Goal: Transaction & Acquisition: Purchase product/service

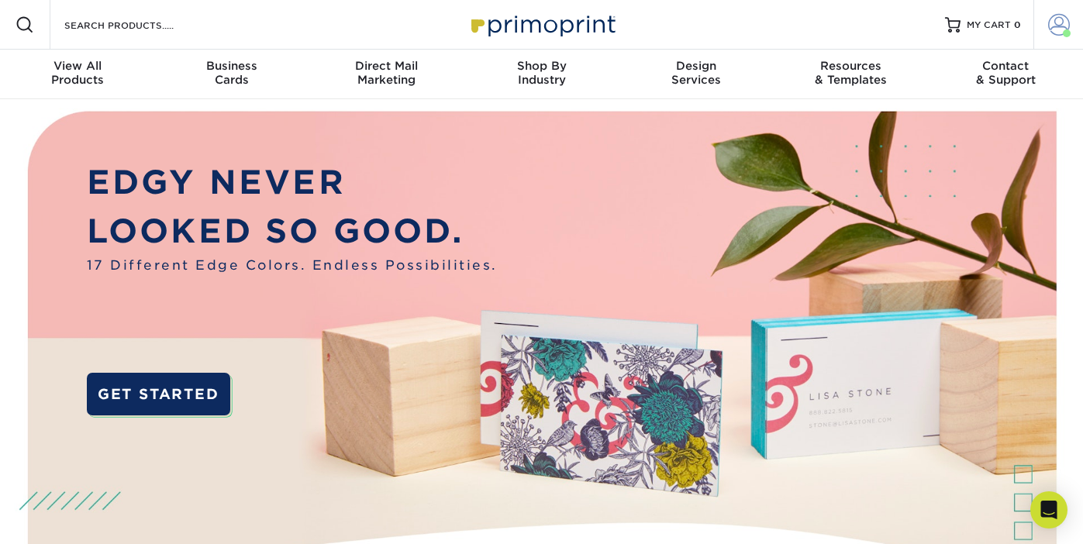
click at [1063, 23] on span at bounding box center [1059, 25] width 22 height 22
click at [1060, 29] on span at bounding box center [1059, 25] width 22 height 22
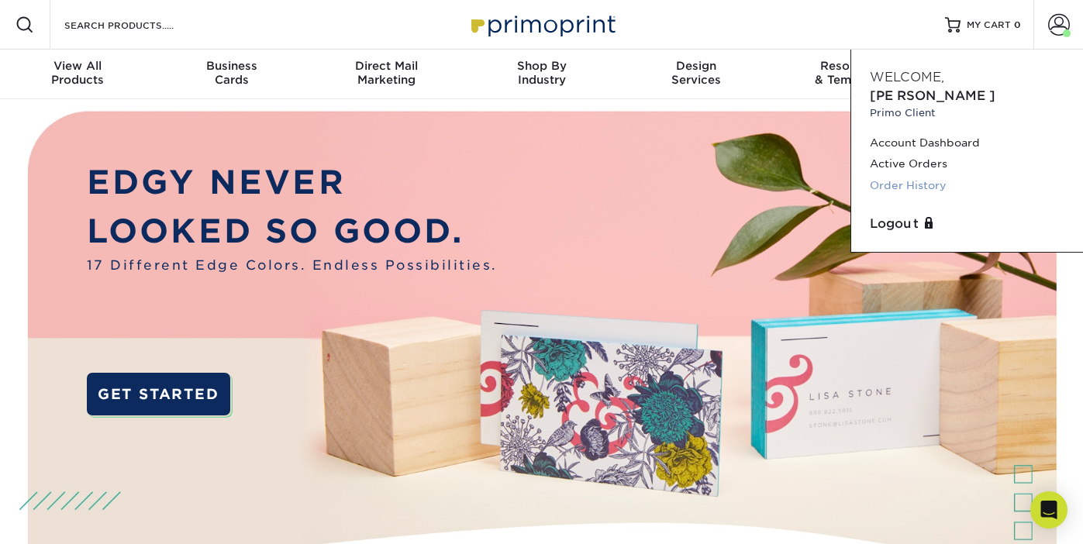
click at [900, 175] on link "Order History" at bounding box center [967, 185] width 195 height 21
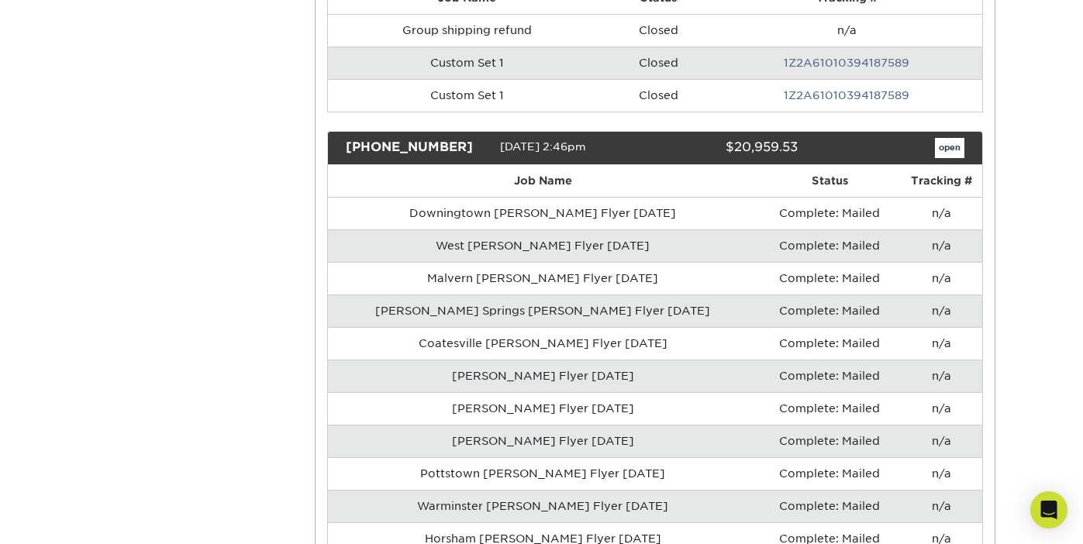
scroll to position [560, 0]
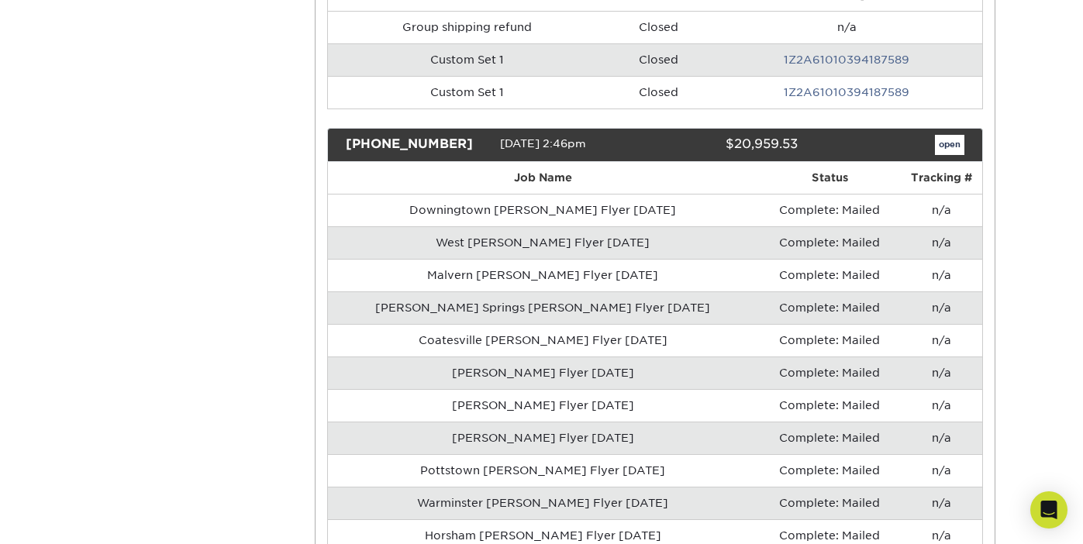
click at [947, 143] on link "open" at bounding box center [949, 145] width 29 height 20
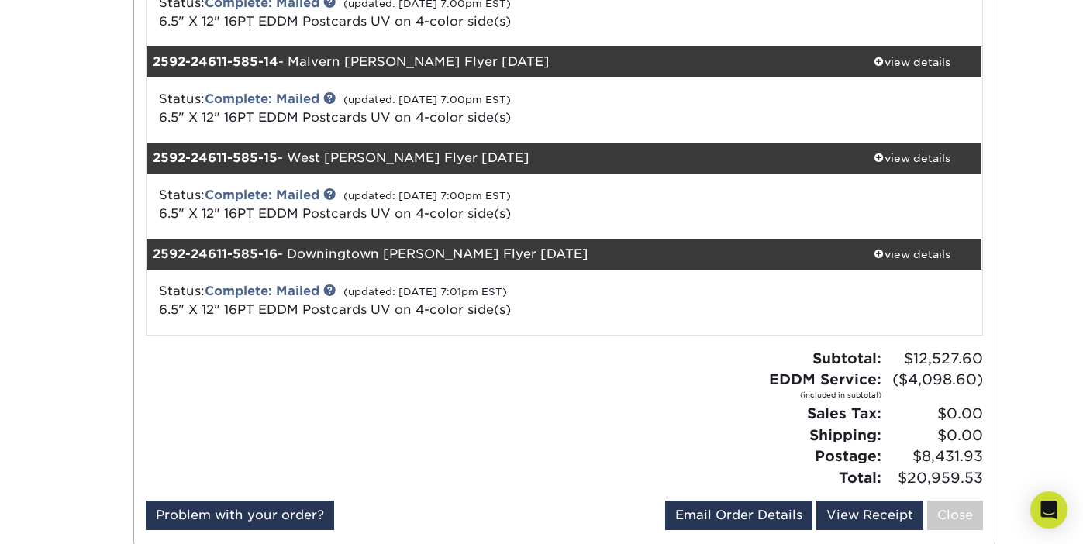
scroll to position [1442, 0]
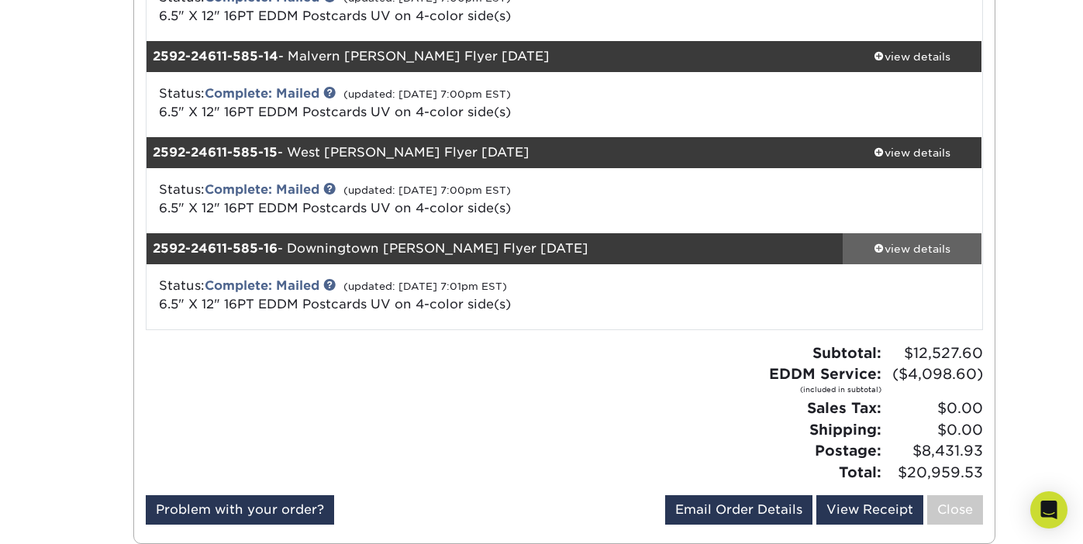
click at [902, 250] on div "view details" at bounding box center [913, 249] width 140 height 16
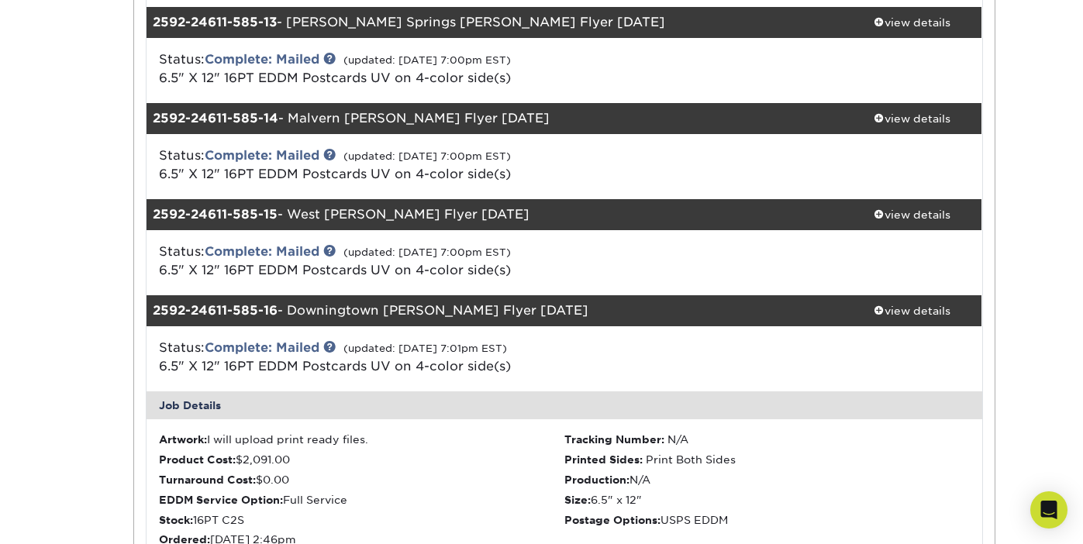
scroll to position [1368, 0]
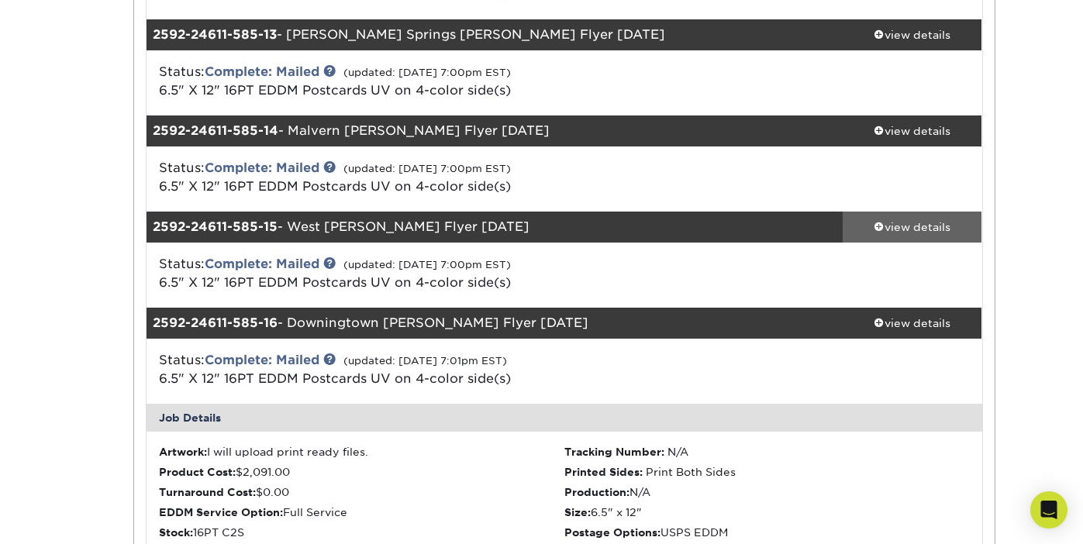
click at [933, 222] on div "view details" at bounding box center [913, 227] width 140 height 16
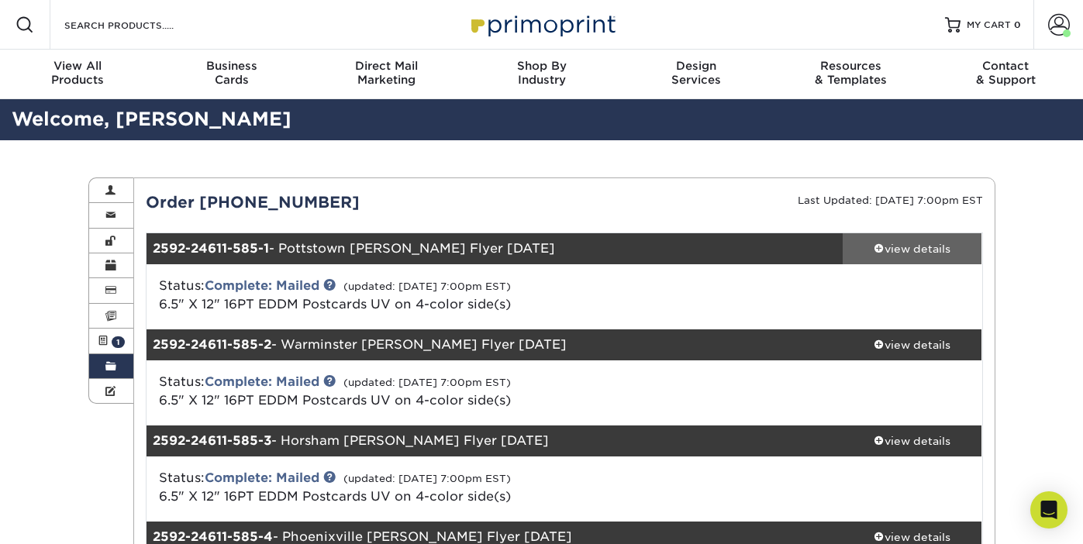
scroll to position [0, 0]
click at [920, 250] on div "view details" at bounding box center [913, 249] width 140 height 16
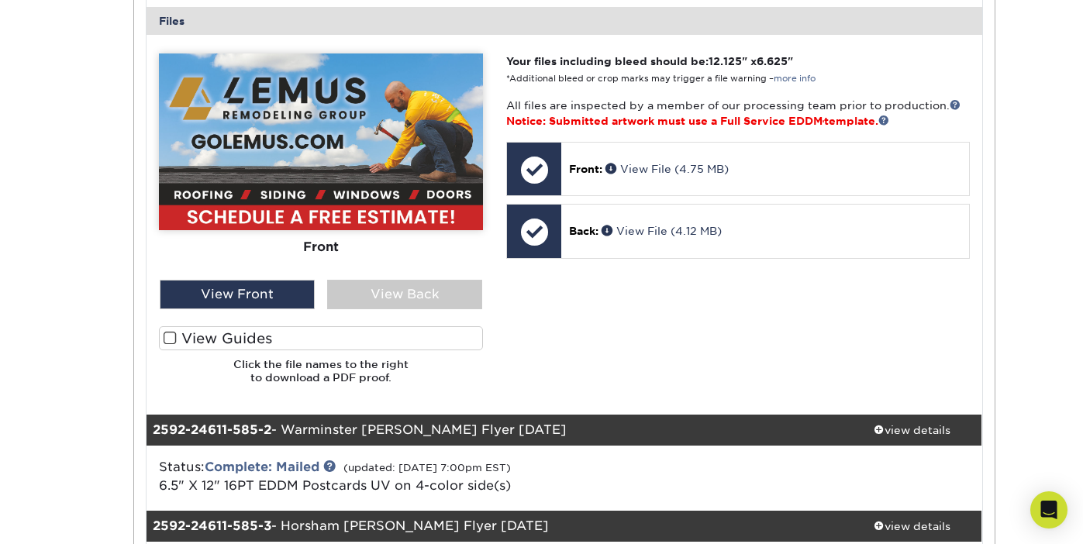
scroll to position [708, 0]
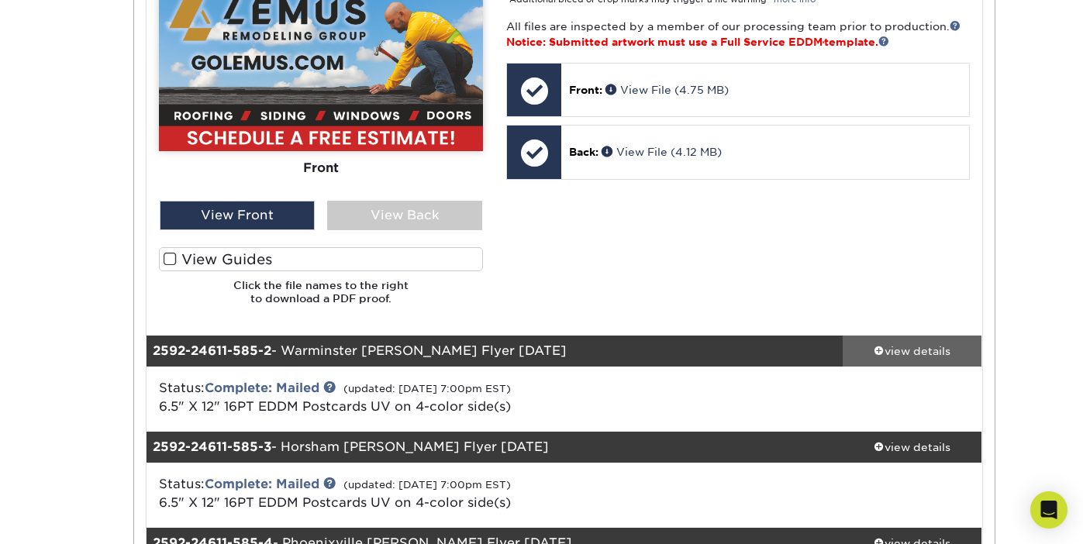
click at [920, 348] on div "view details" at bounding box center [913, 351] width 140 height 16
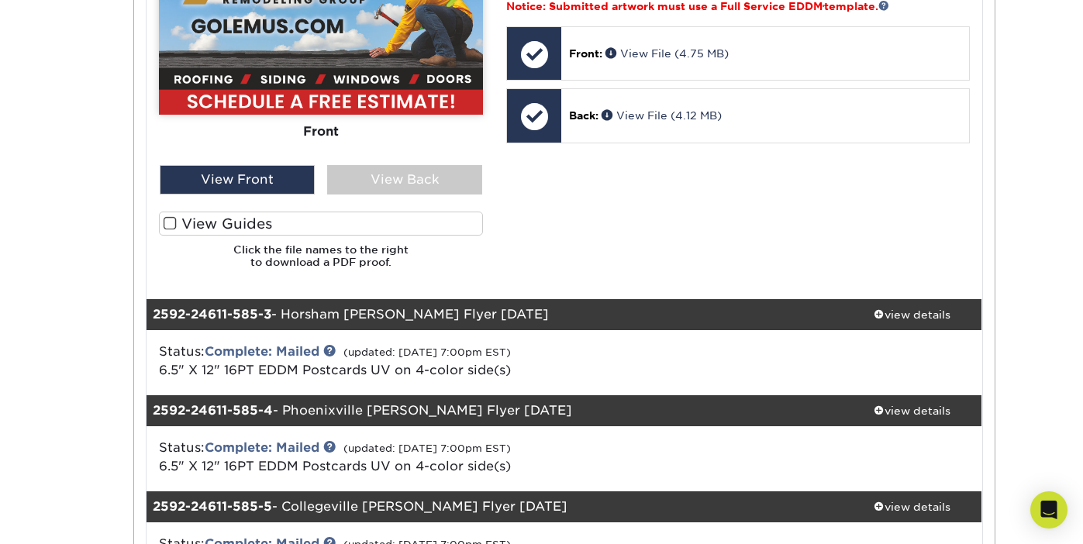
scroll to position [1558, 0]
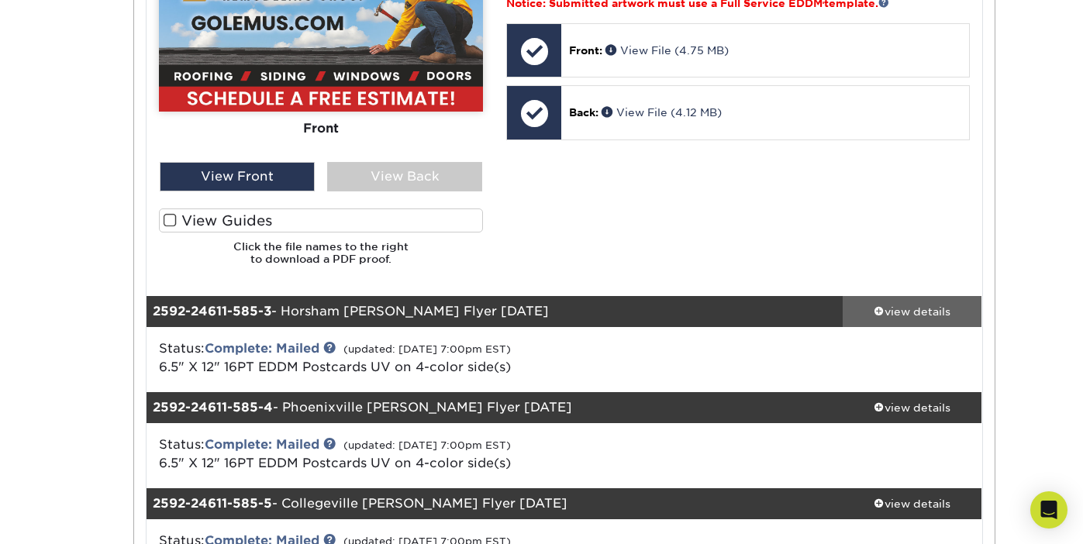
click at [929, 304] on div "view details" at bounding box center [913, 312] width 140 height 16
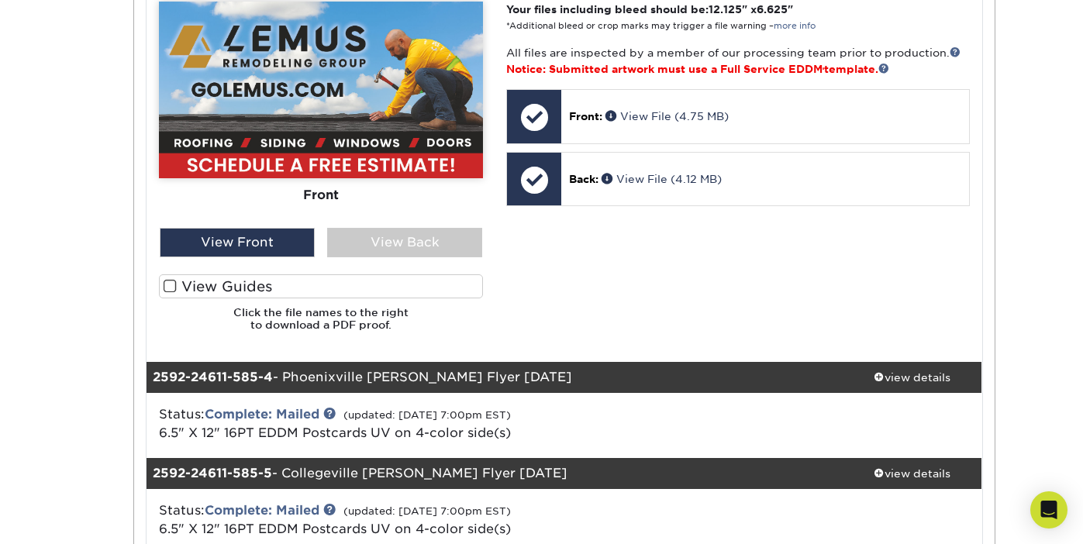
scroll to position [2559, 0]
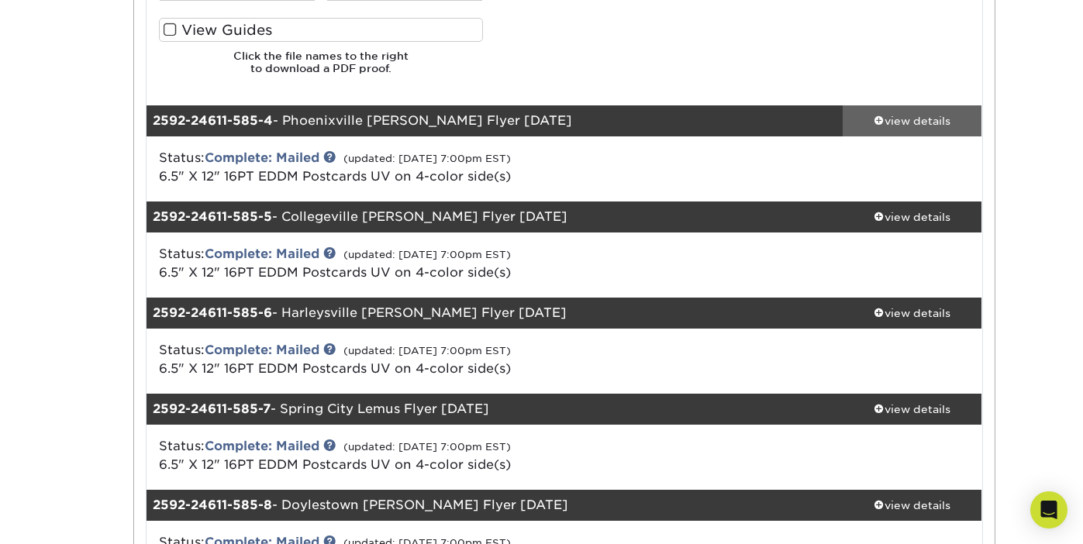
click at [909, 113] on div "view details" at bounding box center [913, 121] width 140 height 16
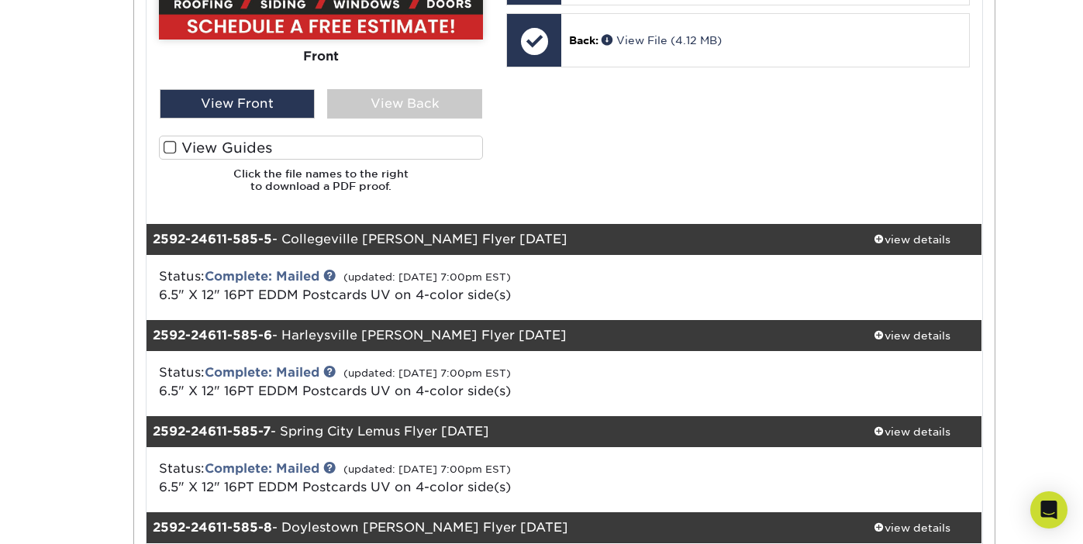
scroll to position [3253, 0]
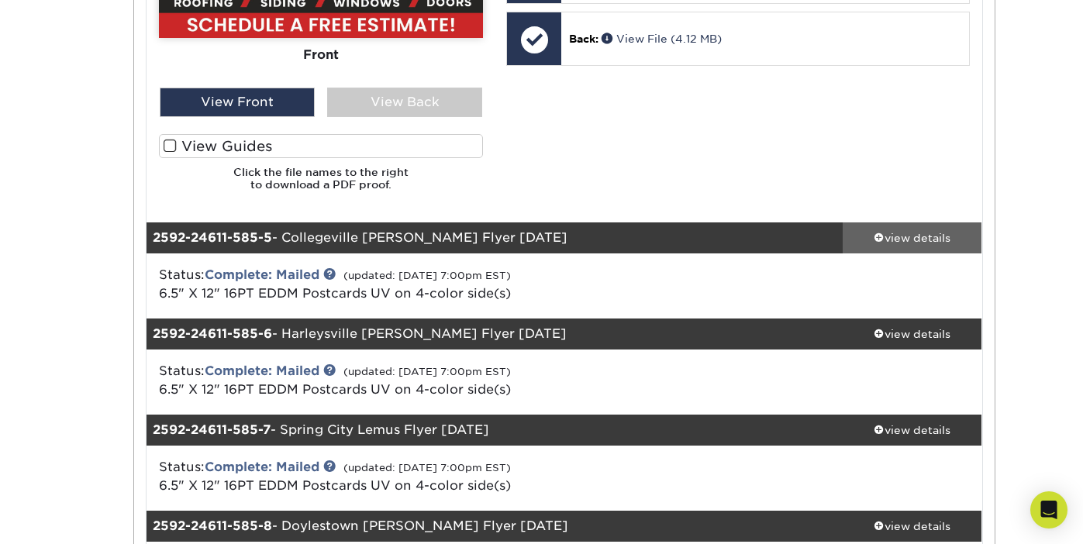
click at [930, 230] on div "view details" at bounding box center [913, 238] width 140 height 16
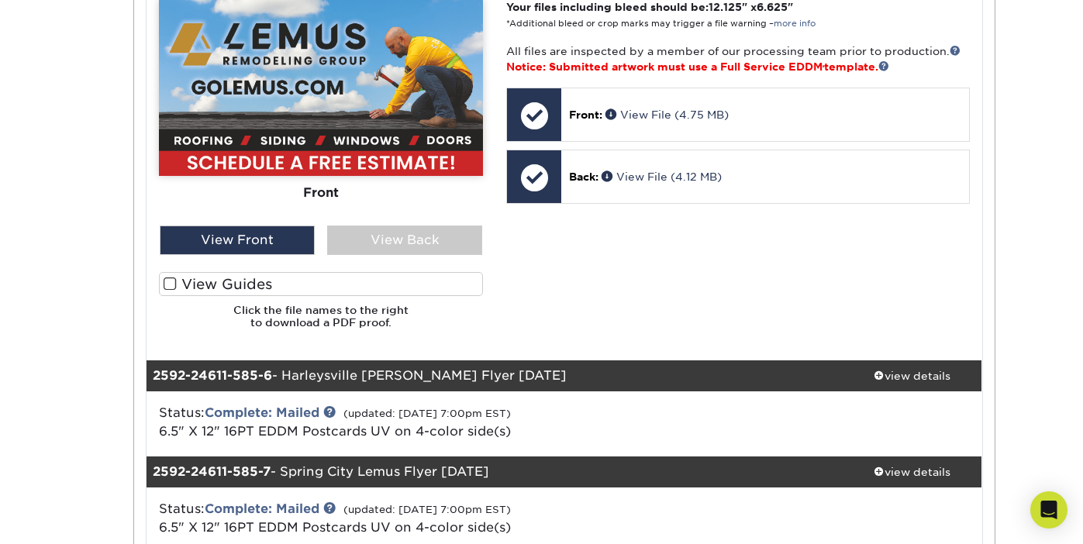
scroll to position [4109, 0]
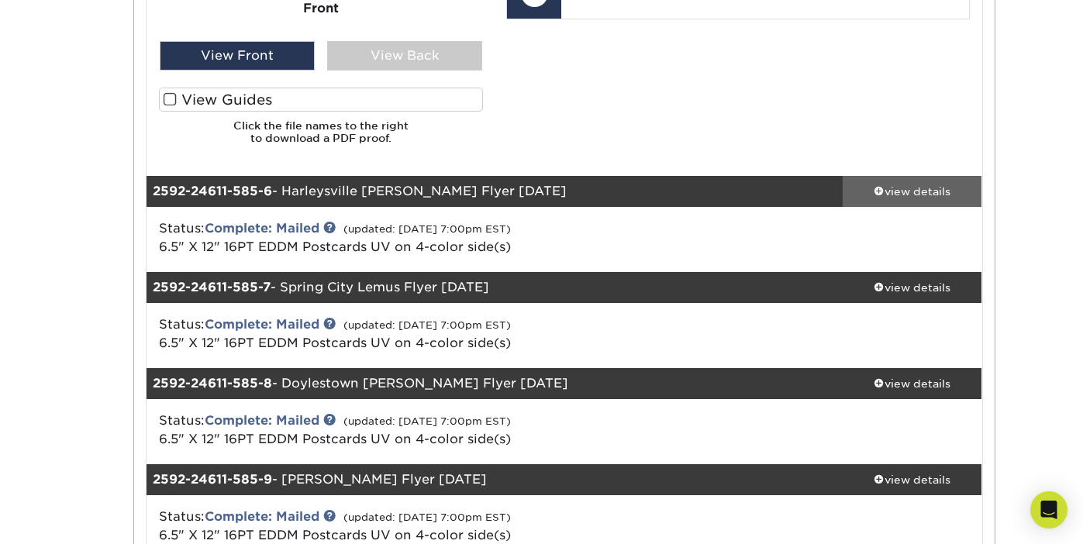
click at [917, 184] on div "view details" at bounding box center [913, 192] width 140 height 16
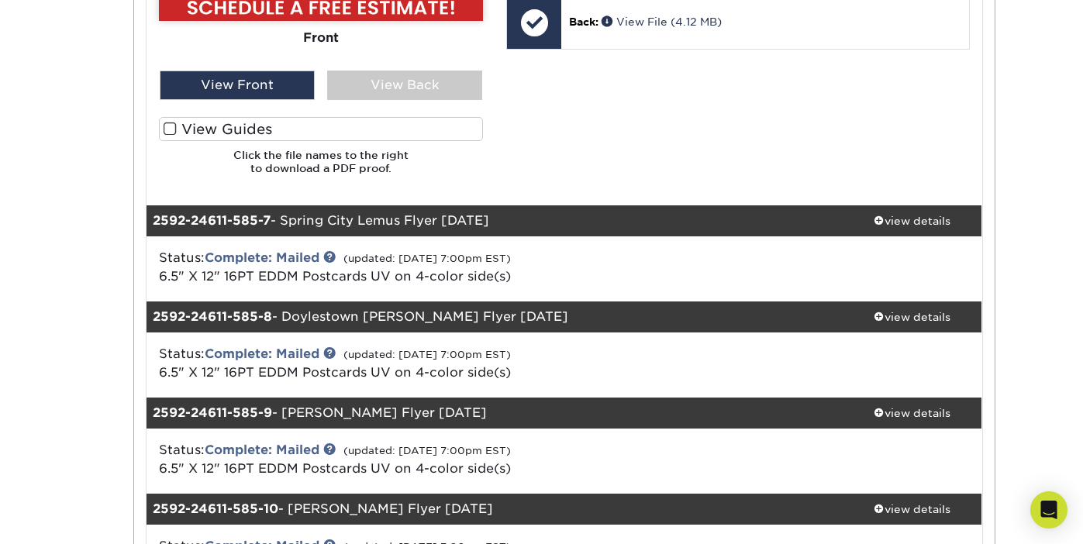
scroll to position [4901, 0]
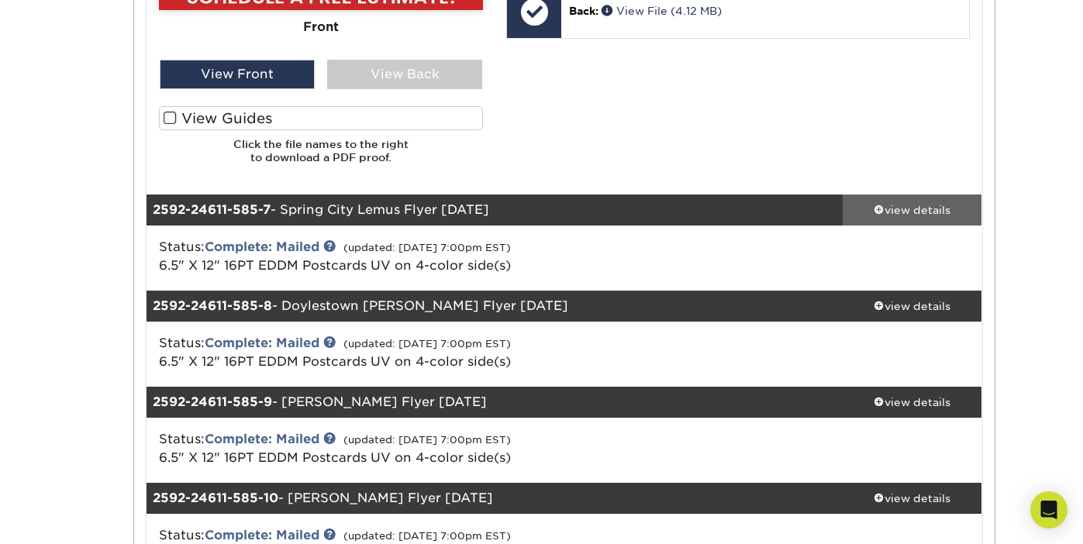
click at [909, 202] on div "view details" at bounding box center [913, 210] width 140 height 16
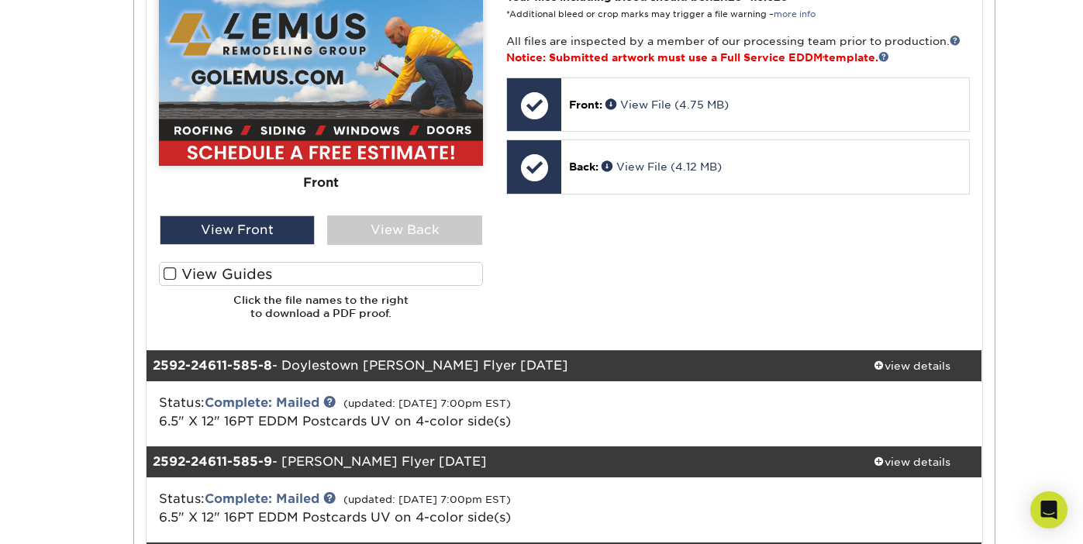
scroll to position [5606, 0]
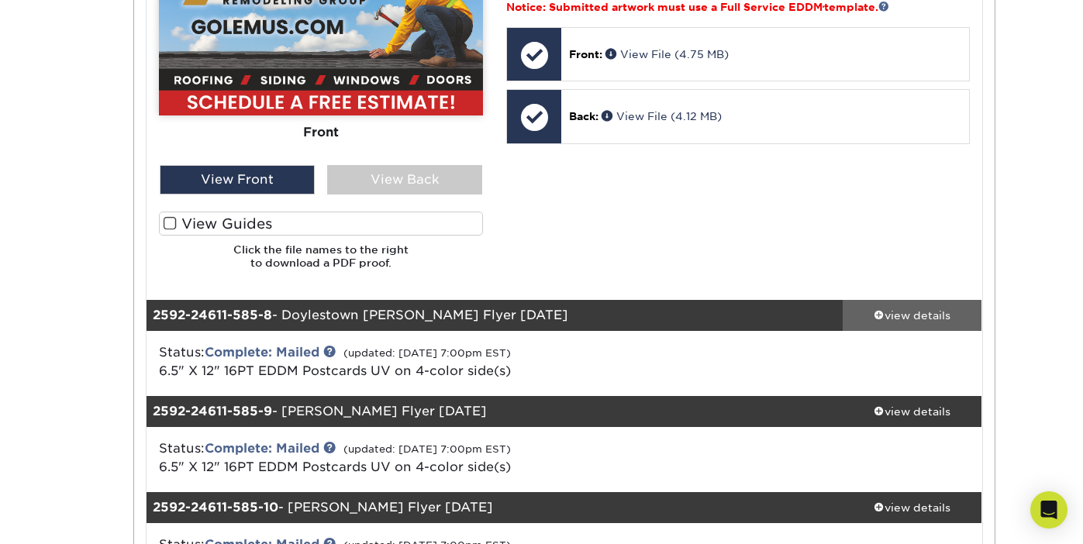
click at [909, 308] on div "view details" at bounding box center [913, 316] width 140 height 16
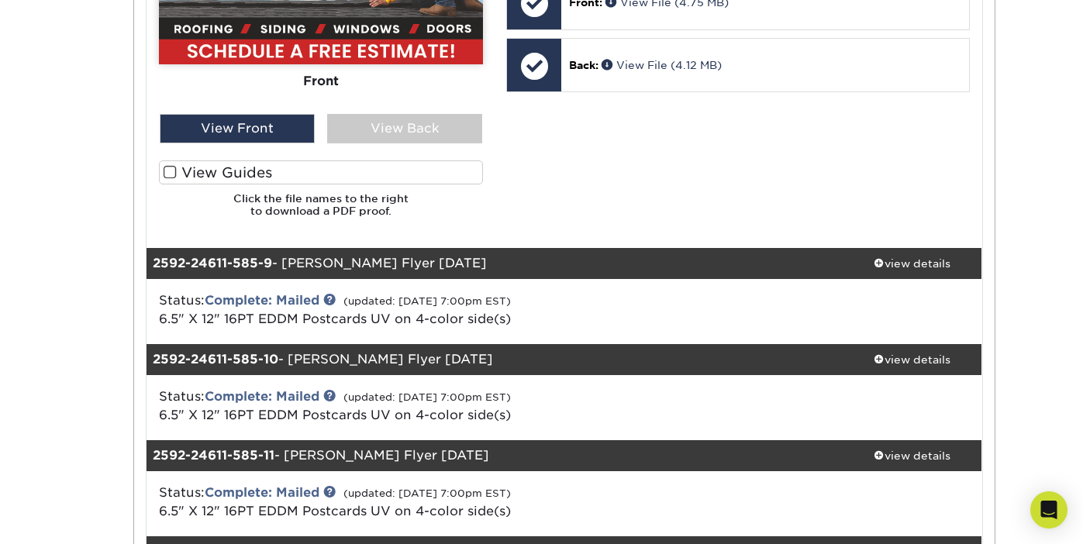
scroll to position [6621, 0]
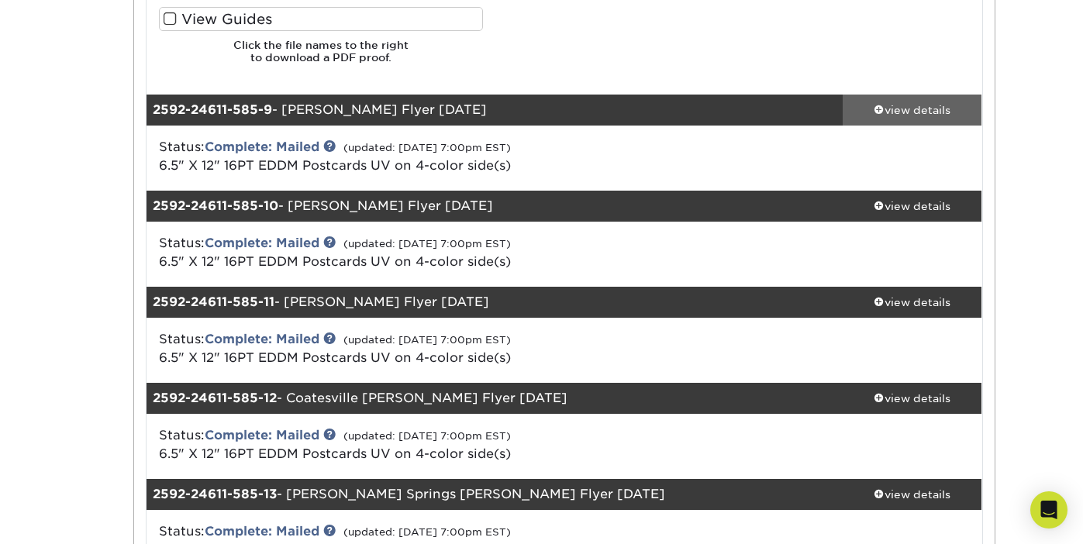
click at [906, 102] on div "view details" at bounding box center [913, 110] width 140 height 16
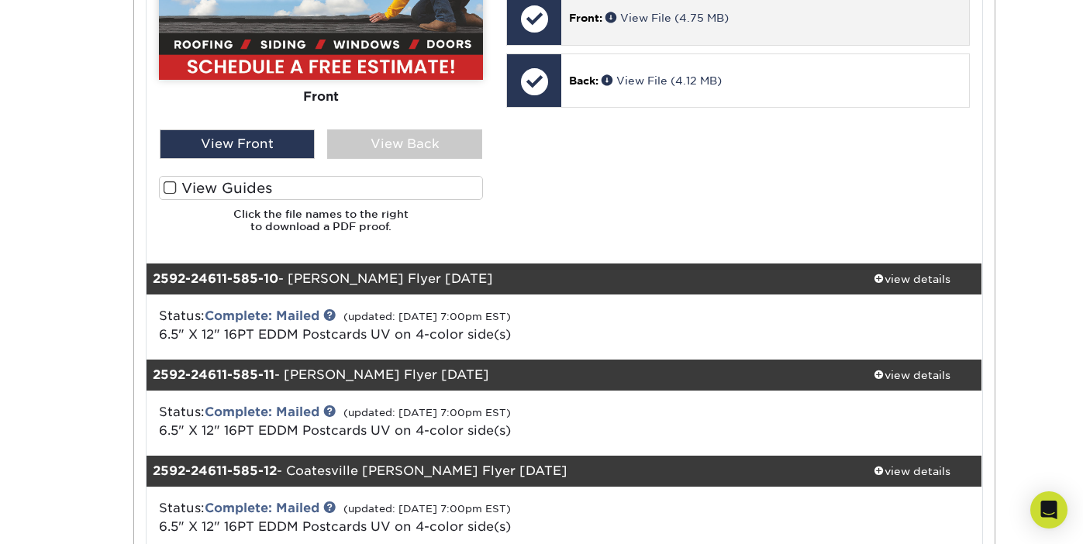
scroll to position [7304, 0]
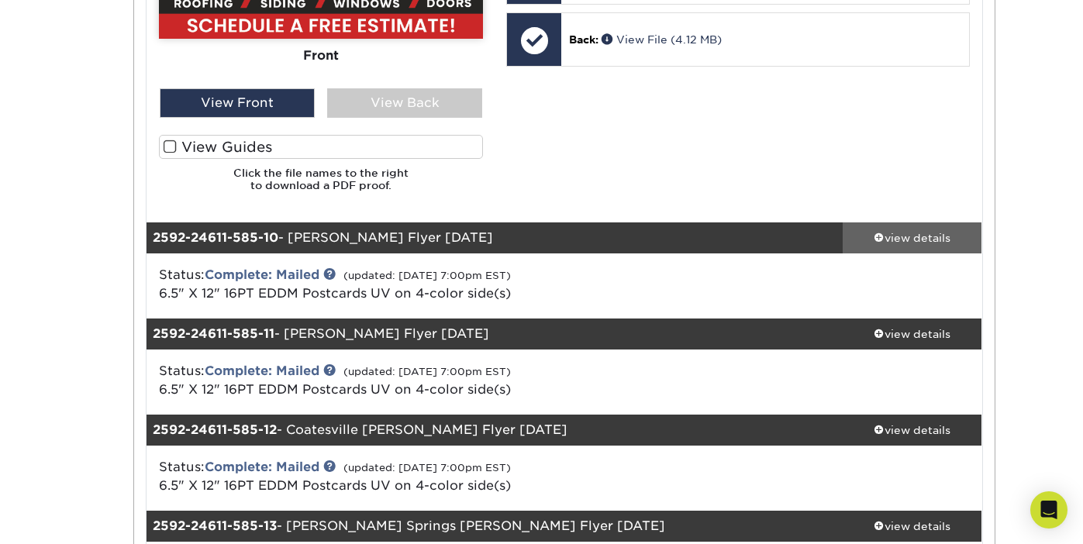
click at [909, 223] on link "view details" at bounding box center [913, 238] width 140 height 31
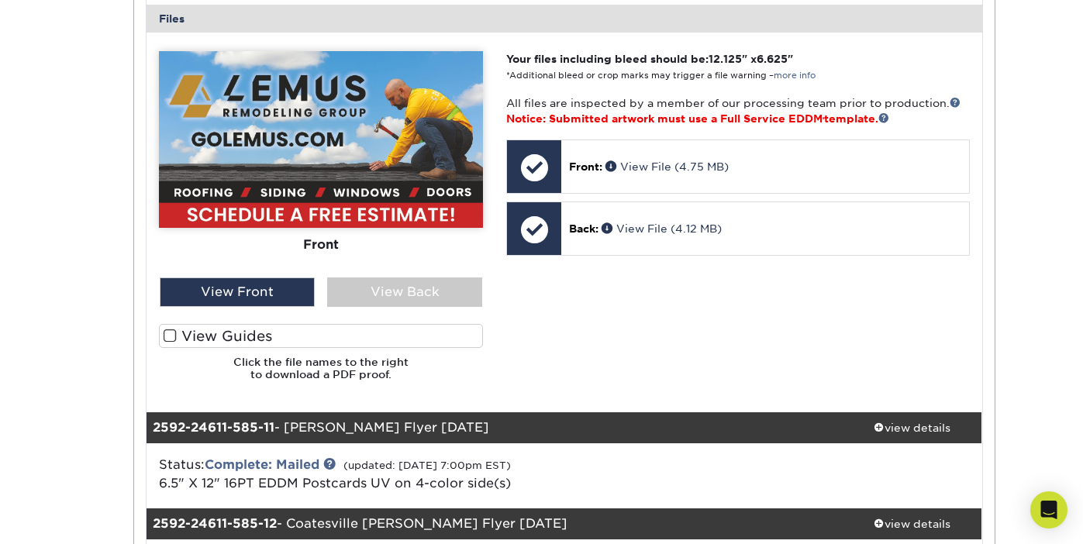
scroll to position [8046, 0]
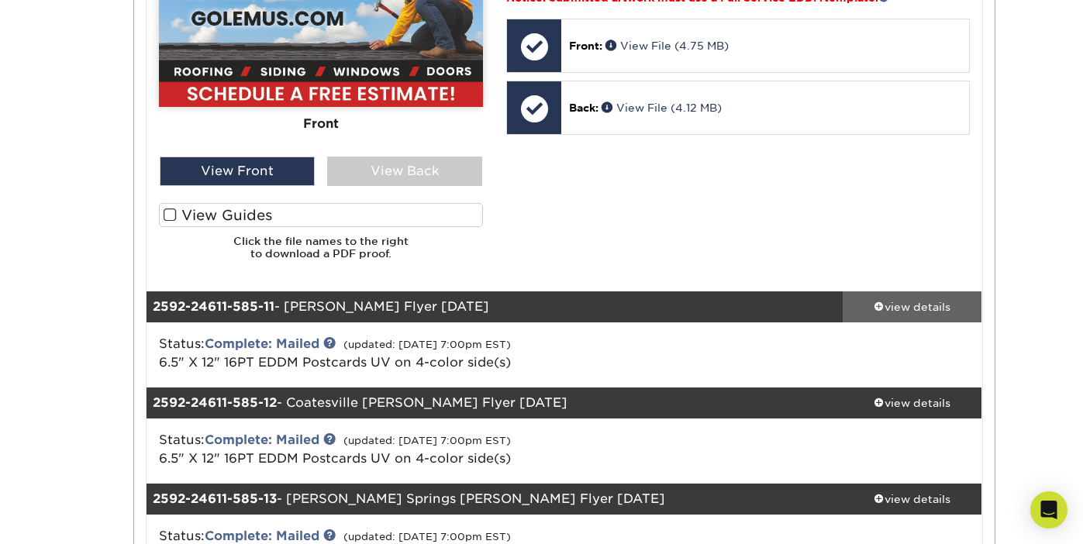
click at [913, 299] on div "view details" at bounding box center [913, 307] width 140 height 16
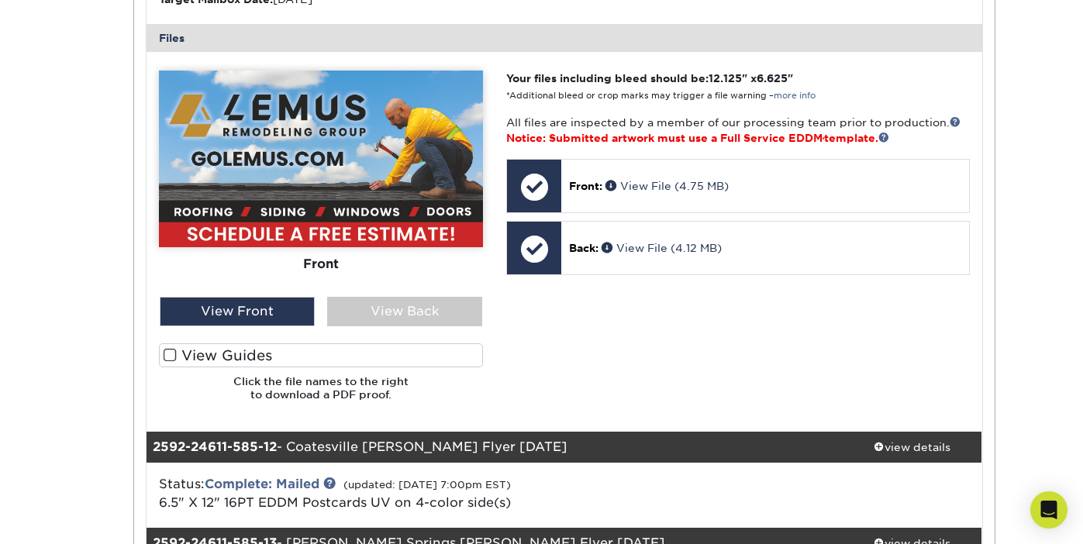
scroll to position [8851, 0]
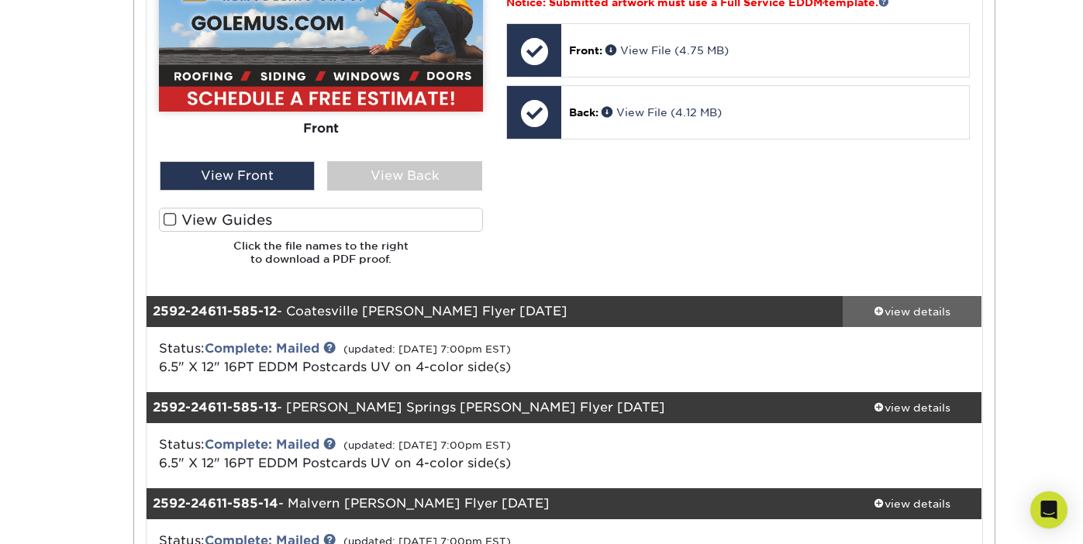
click at [913, 304] on div "view details" at bounding box center [913, 312] width 140 height 16
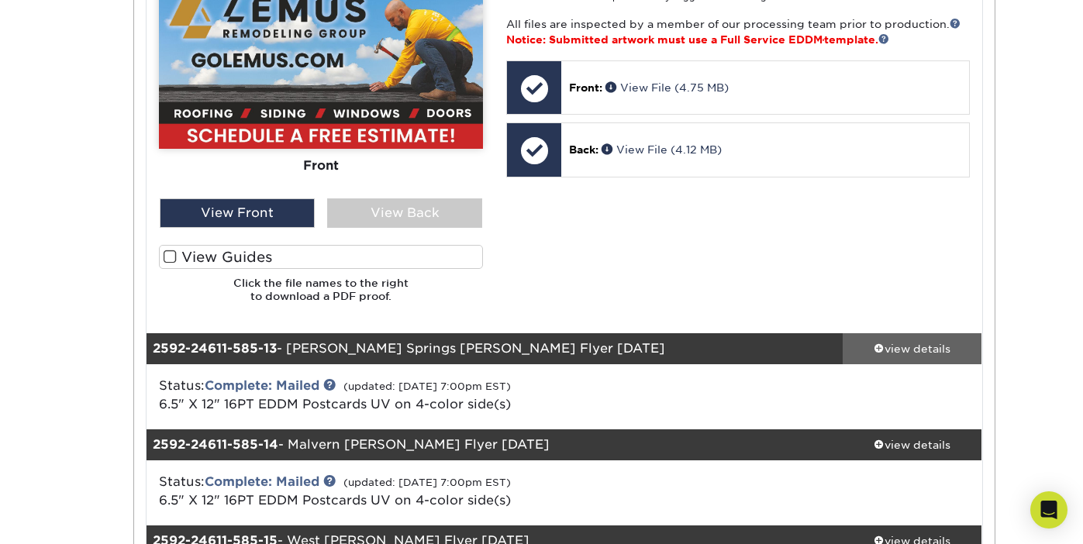
click at [913, 333] on link "view details" at bounding box center [913, 348] width 140 height 31
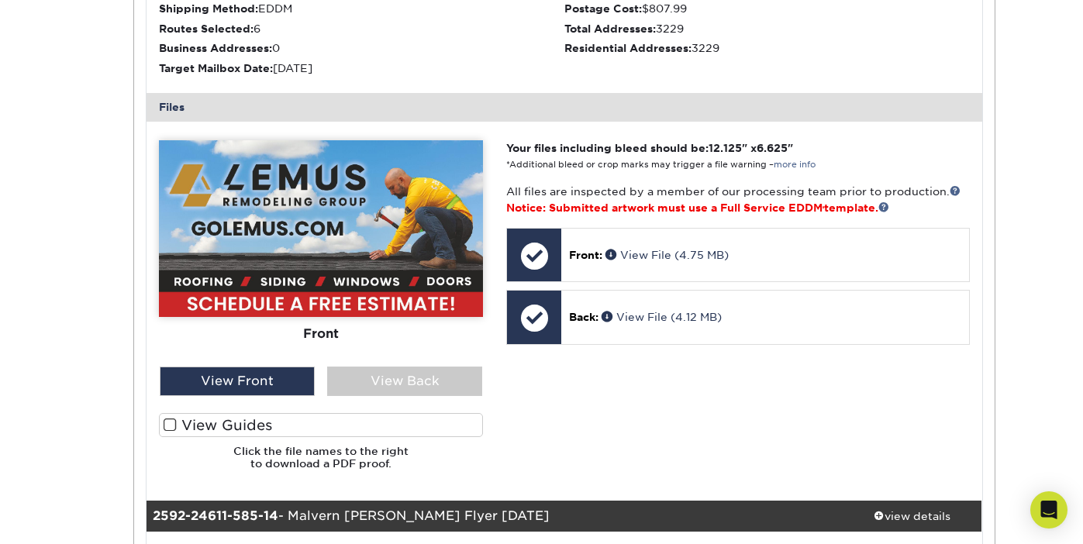
scroll to position [10470, 0]
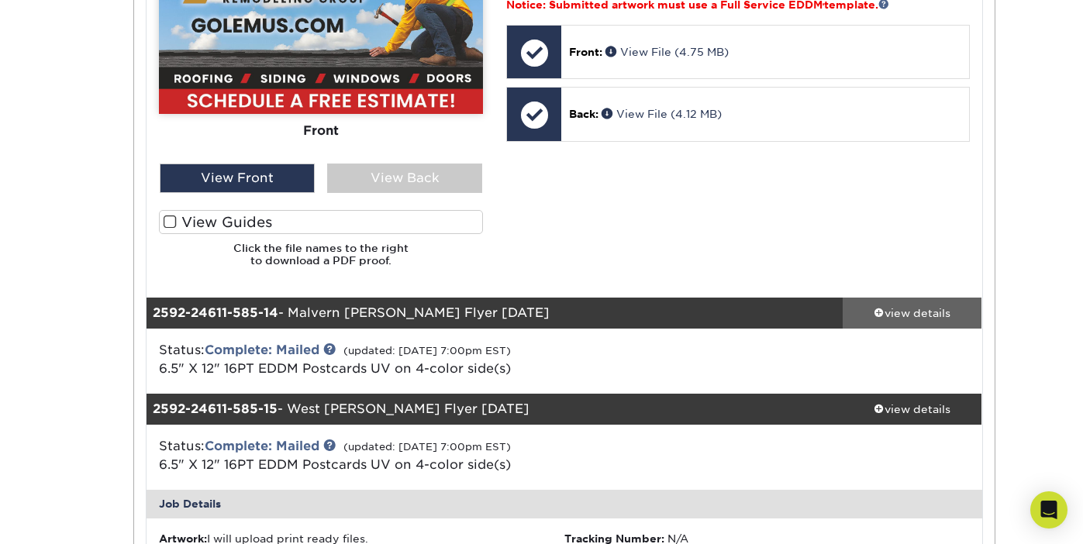
click at [913, 305] on div "view details" at bounding box center [913, 313] width 140 height 16
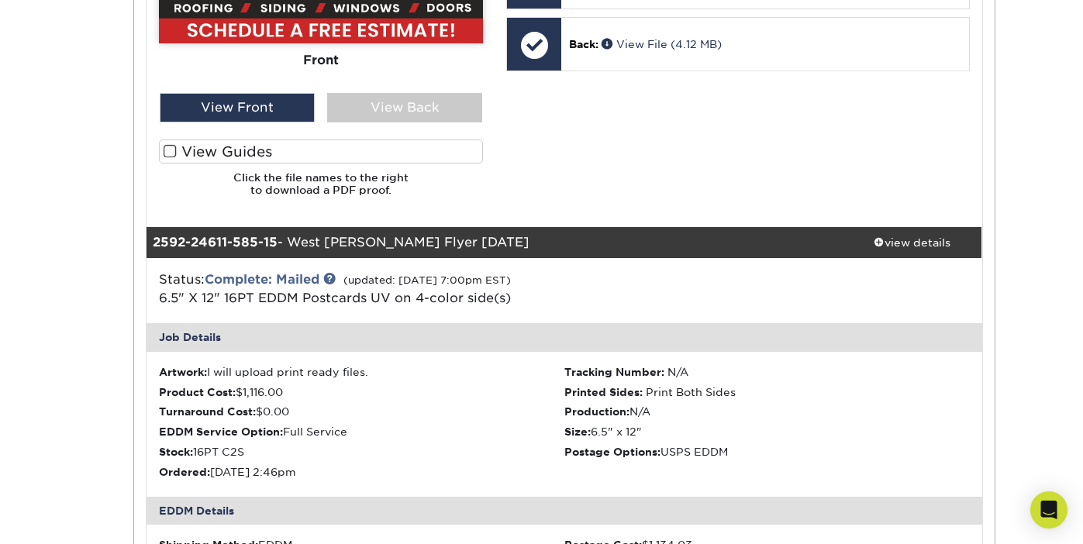
scroll to position [11408, 0]
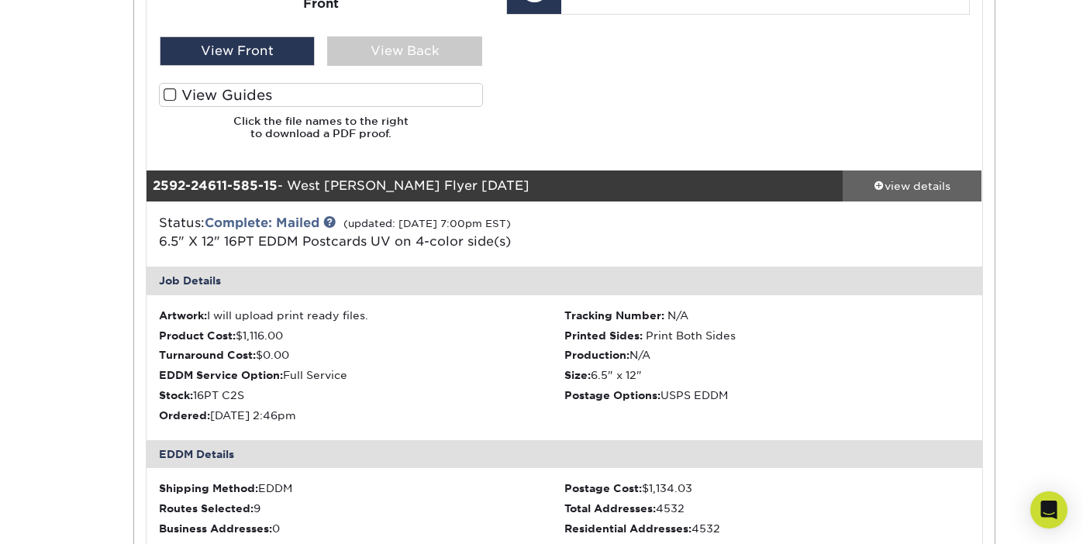
click at [916, 178] on div "view details" at bounding box center [913, 186] width 140 height 16
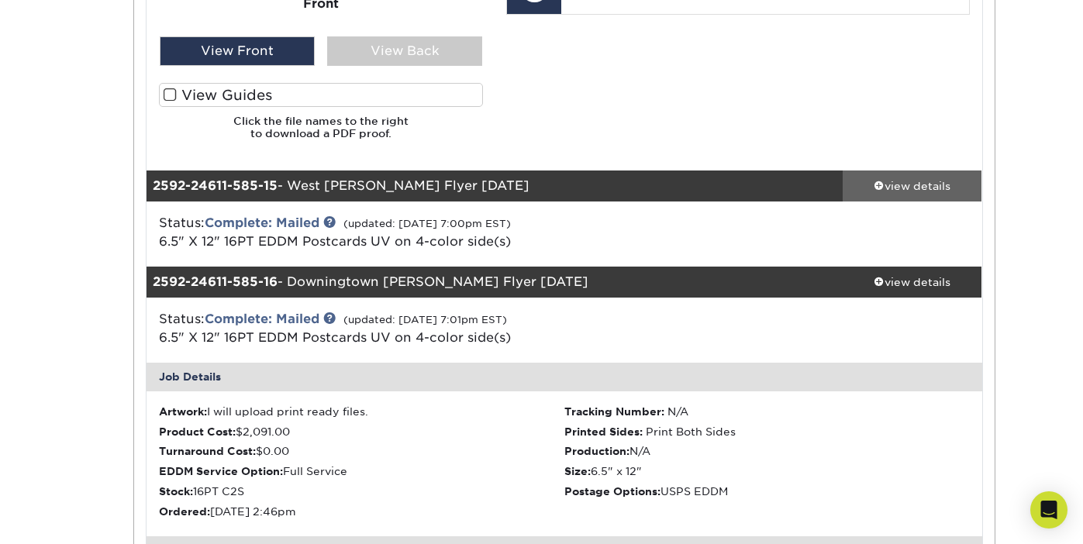
click at [916, 178] on div "view details" at bounding box center [913, 186] width 140 height 16
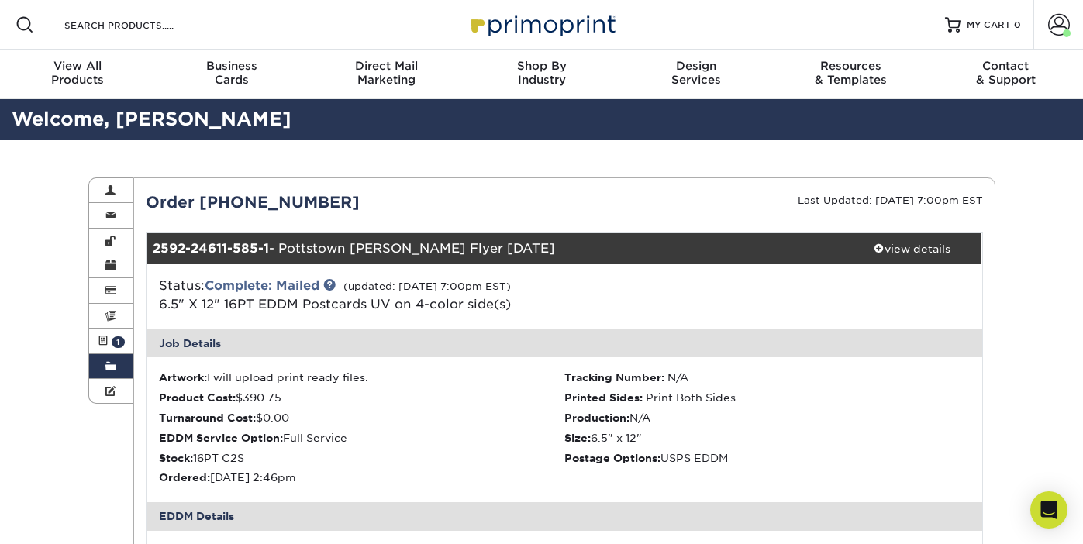
scroll to position [0, 0]
drag, startPoint x: 155, startPoint y: 304, endPoint x: 212, endPoint y: 308, distance: 56.7
click at [212, 309] on div "Status: Complete: Mailed (updated: 09/11/2025 7:00pm EST) 6.5" X 12" 16PT EDDM …" at bounding box center [425, 295] width 556 height 37
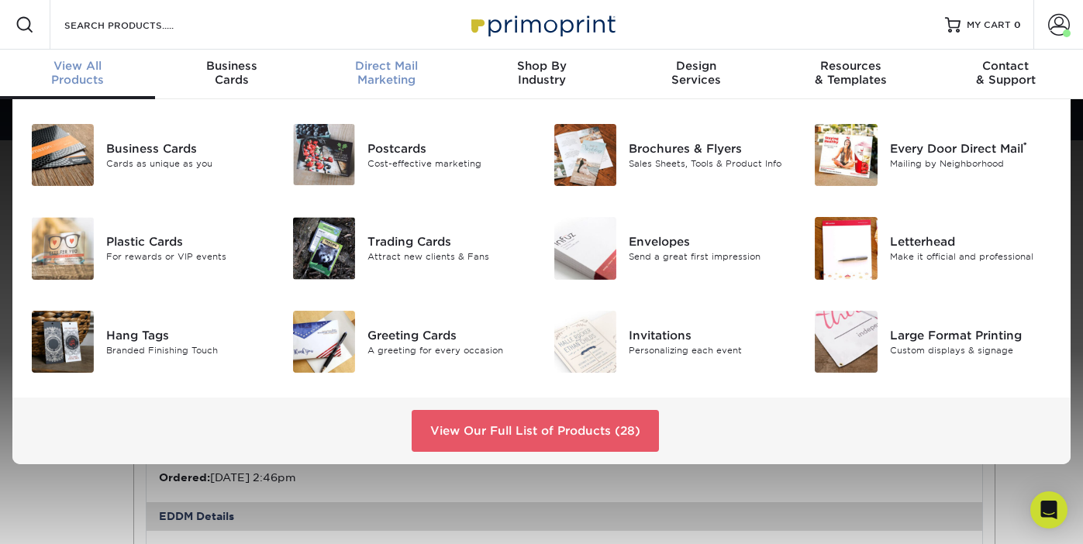
click at [386, 75] on div "Direct Mail Marketing" at bounding box center [386, 73] width 155 height 28
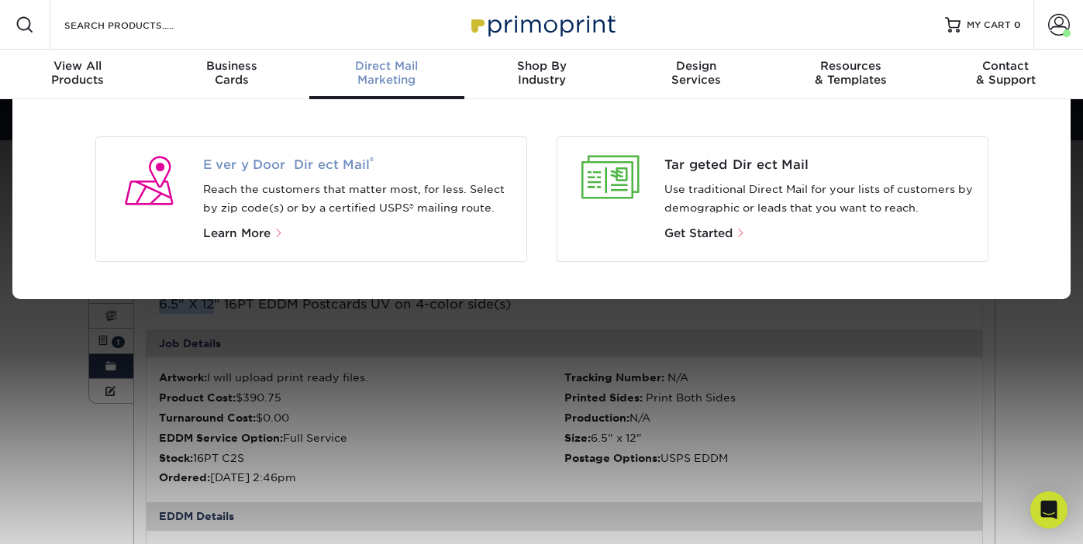
click at [254, 171] on span "Every Door Direct Mail ®" at bounding box center [358, 165] width 311 height 19
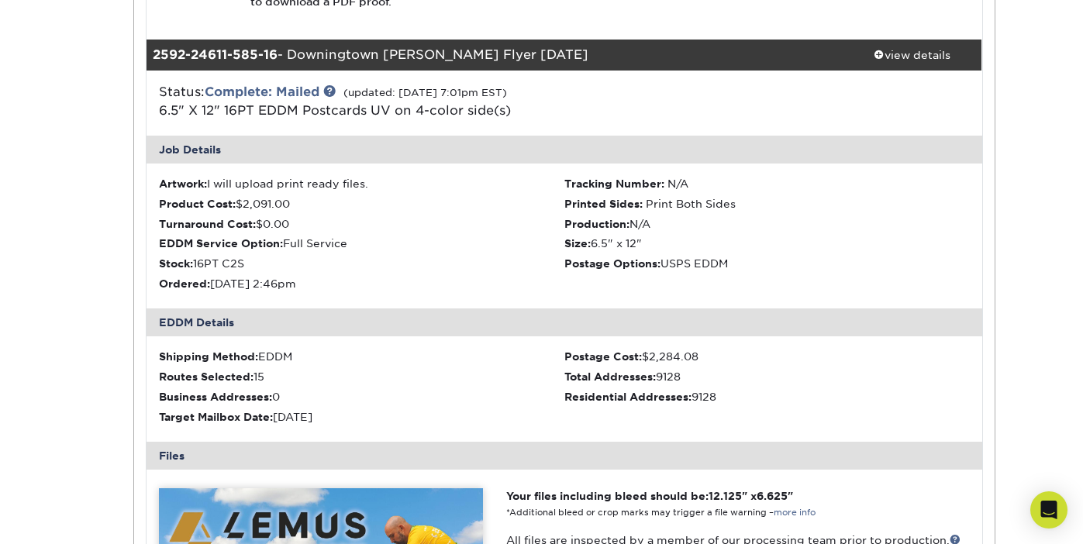
scroll to position [12385, 0]
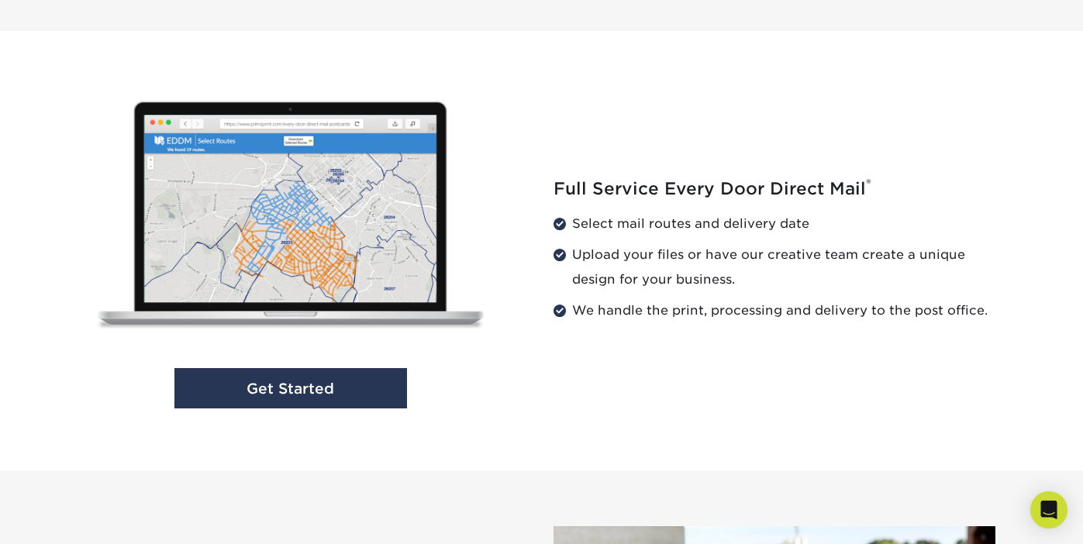
scroll to position [1584, 0]
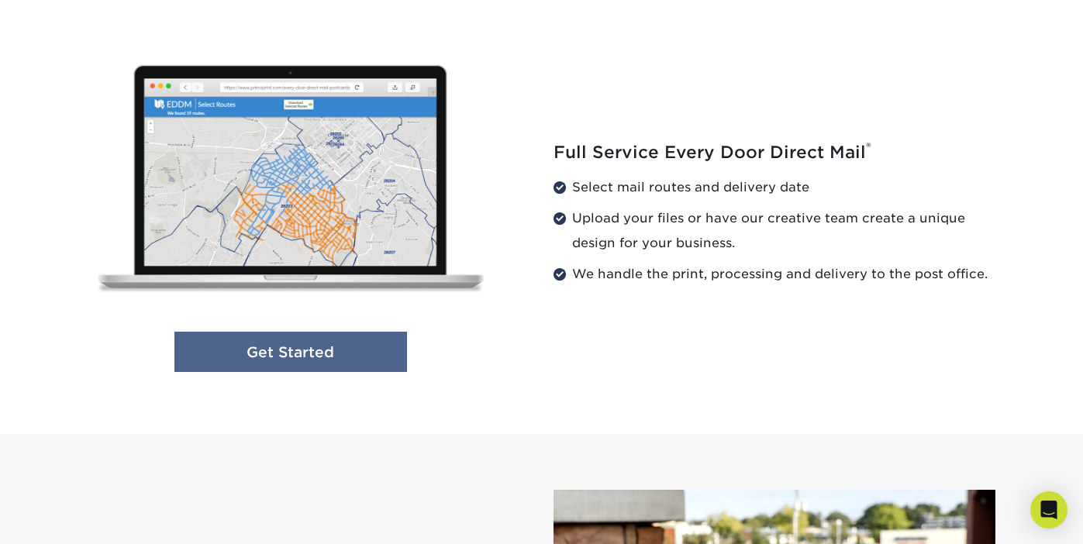
click at [349, 352] on link "Get Started" at bounding box center [290, 352] width 233 height 41
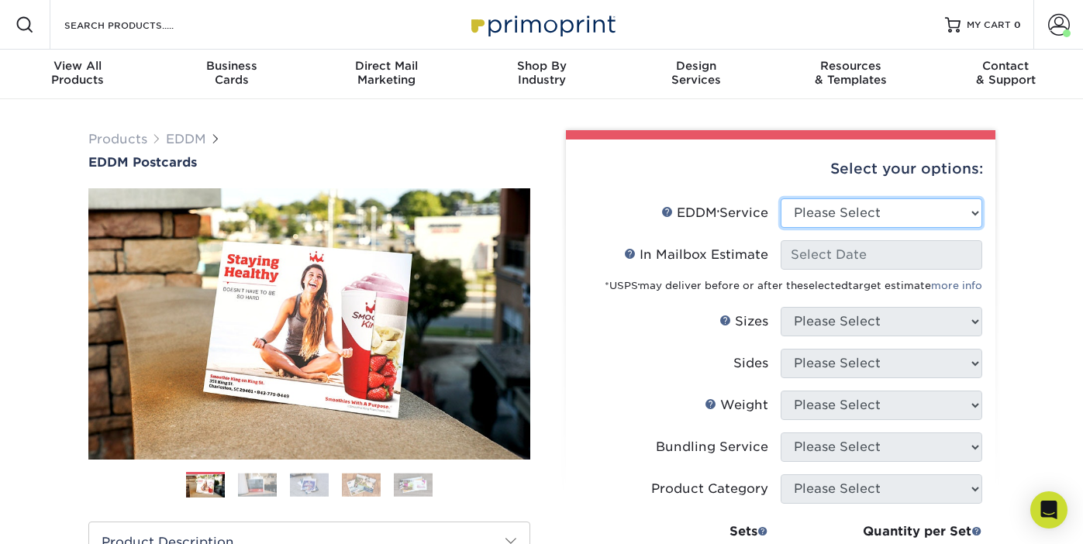
select select "full_service"
select select "-1"
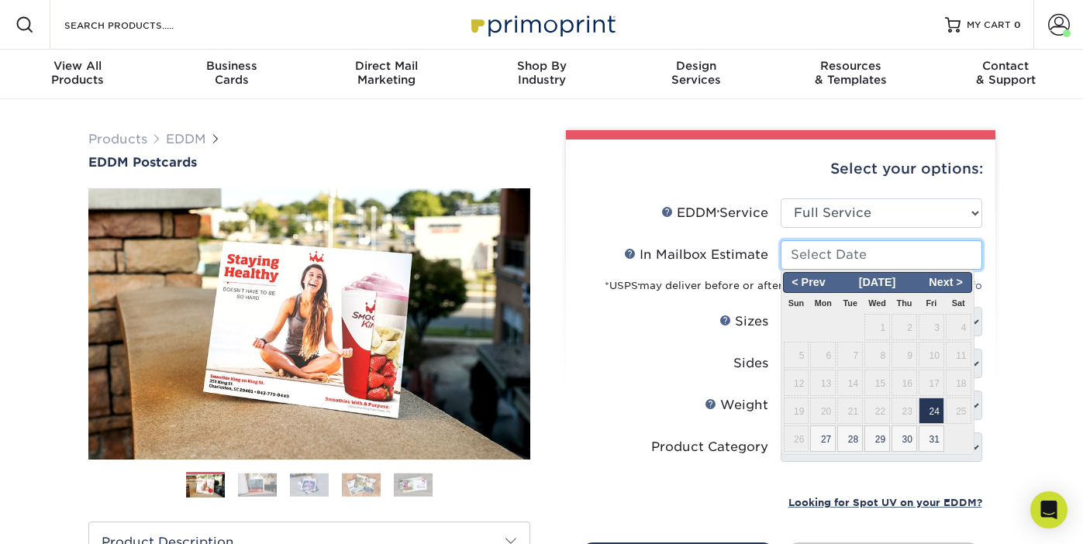
click at [826, 258] on input "In Mailbox Estimate Help In Mailbox Estimate" at bounding box center [882, 254] width 202 height 29
click at [933, 437] on span "31" at bounding box center [932, 439] width 26 height 26
type input "[DATE]"
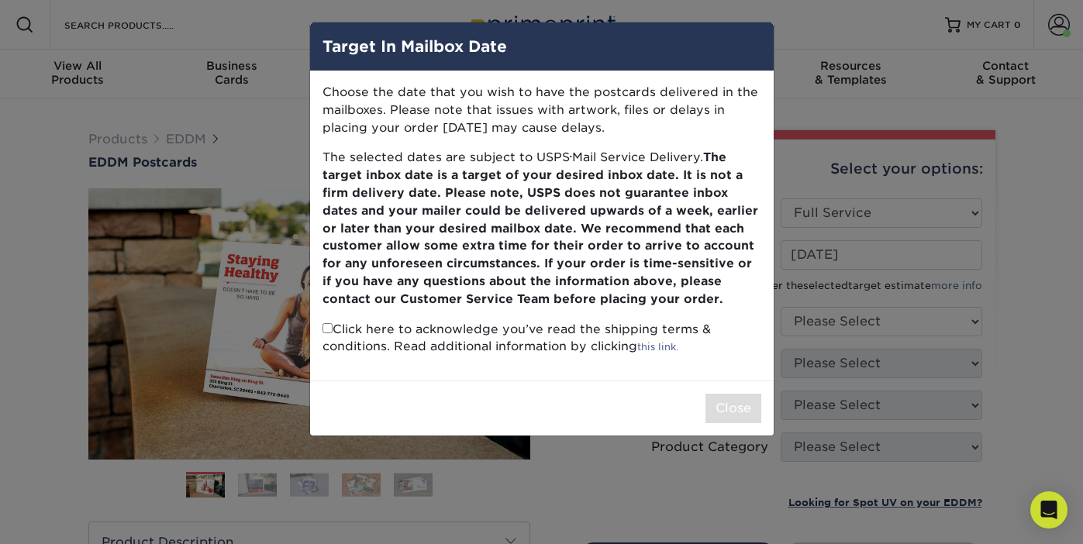
click at [323, 323] on input "checkbox" at bounding box center [328, 328] width 10 height 10
checkbox input "true"
click at [727, 395] on button "Close" at bounding box center [734, 408] width 56 height 29
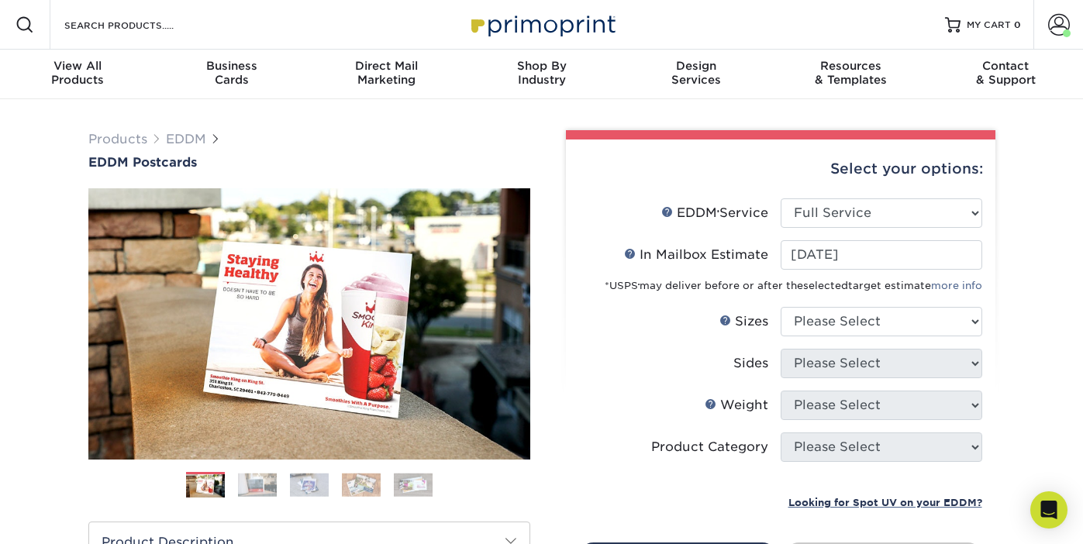
click at [878, 302] on li "In Mailbox Estimate Help In Mailbox Estimate [DATE] < Prev Next > [DATE] Sun Mo…" at bounding box center [780, 273] width 403 height 67
